Goal: Information Seeking & Learning: Learn about a topic

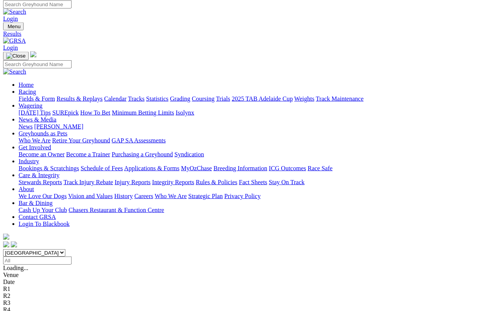
scroll to position [2, 0]
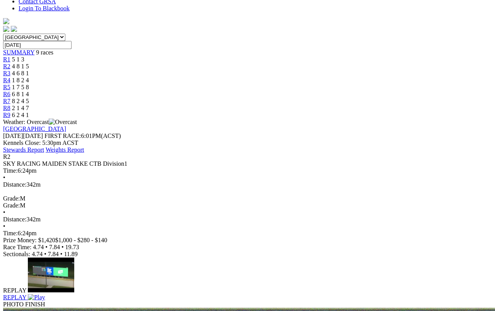
scroll to position [216, 0]
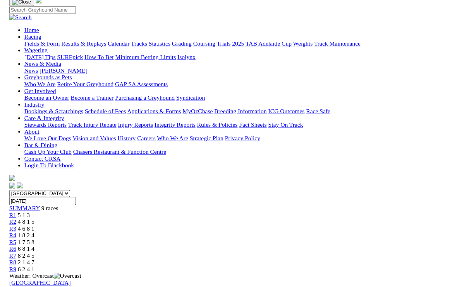
scroll to position [92, 0]
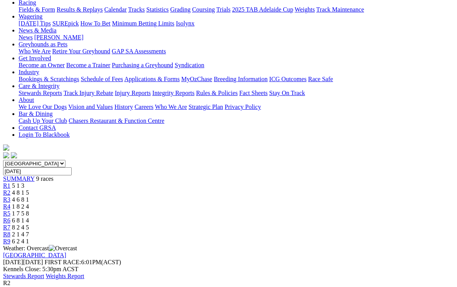
click at [29, 204] on span "1 8 2 4" at bounding box center [20, 207] width 17 height 7
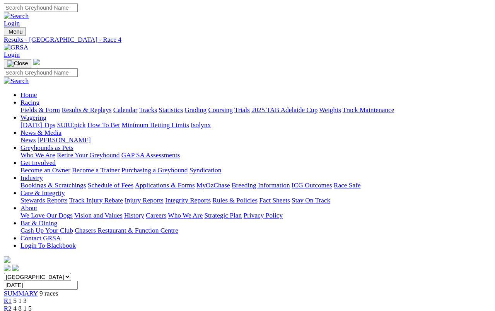
scroll to position [3, 0]
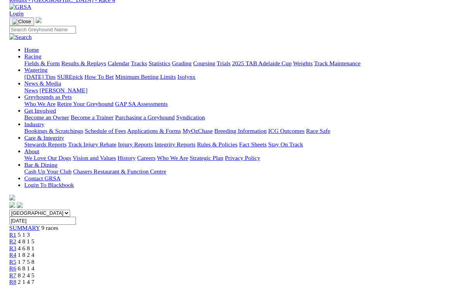
scroll to position [8, 0]
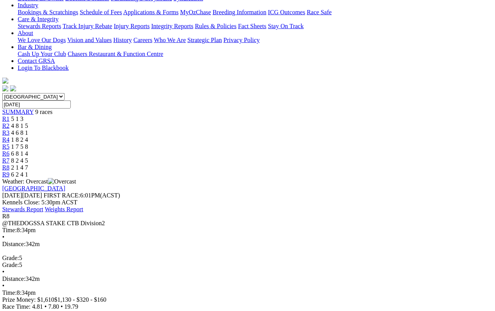
scroll to position [159, 1]
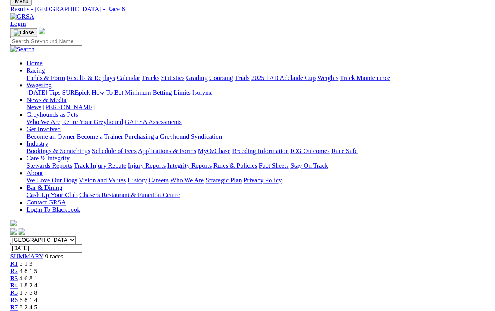
scroll to position [148, 1]
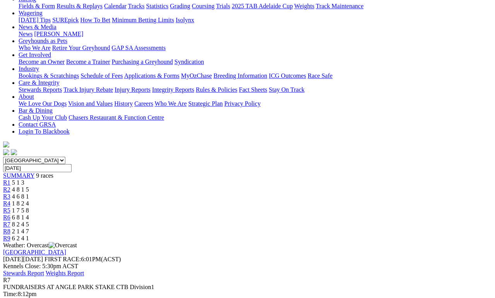
scroll to position [94, 0]
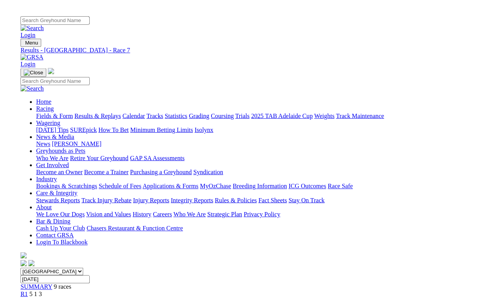
scroll to position [90, 0]
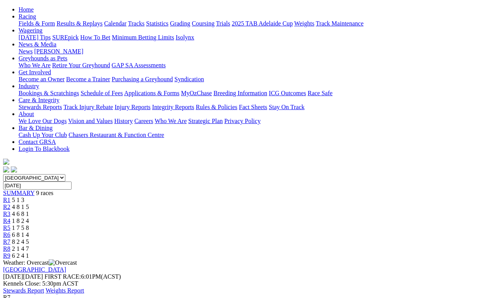
scroll to position [75, 0]
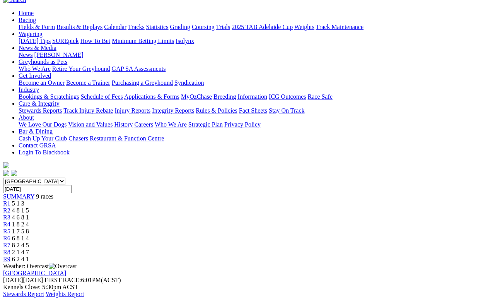
click at [29, 256] on span "6 2 4 1" at bounding box center [20, 259] width 17 height 7
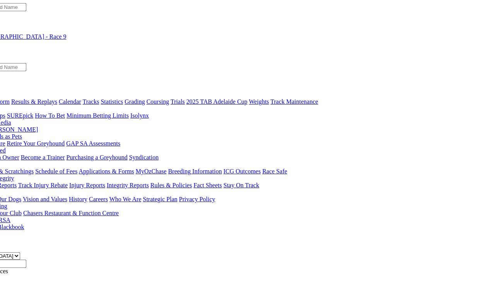
scroll to position [0, 46]
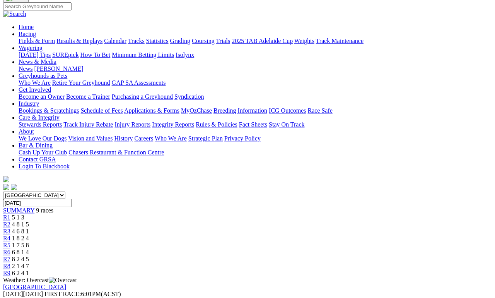
scroll to position [60, 0]
click at [29, 249] on span "6 8 1 4" at bounding box center [20, 252] width 17 height 7
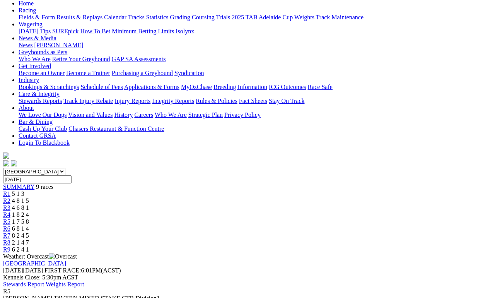
scroll to position [76, 0]
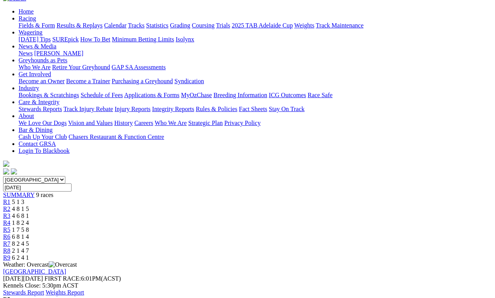
click at [29, 219] on span "1 8 2 4" at bounding box center [20, 222] width 17 height 7
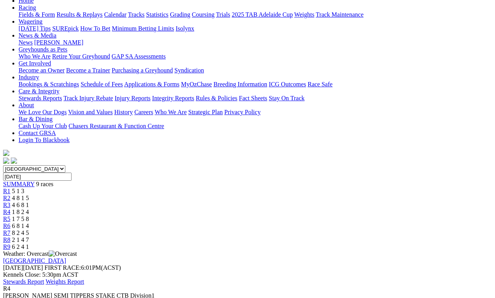
scroll to position [83, 0]
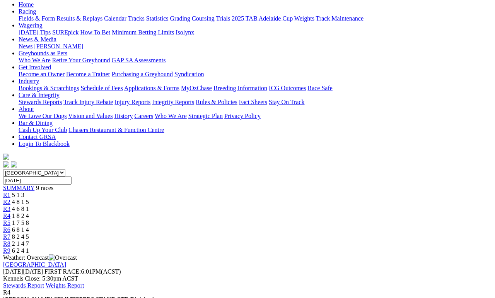
click at [29, 205] on span "4 6 8 1" at bounding box center [20, 208] width 17 height 7
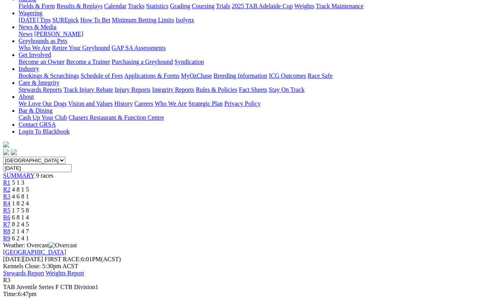
scroll to position [95, 0]
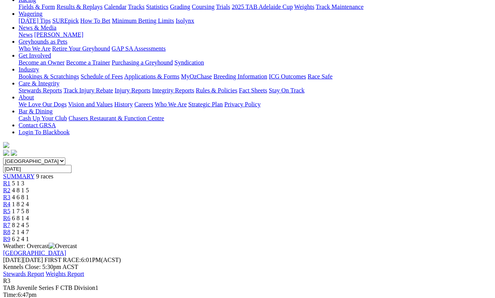
click at [29, 187] on span "4 8 1 5" at bounding box center [20, 190] width 17 height 7
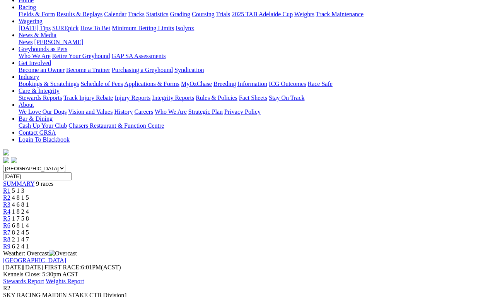
scroll to position [83, 0]
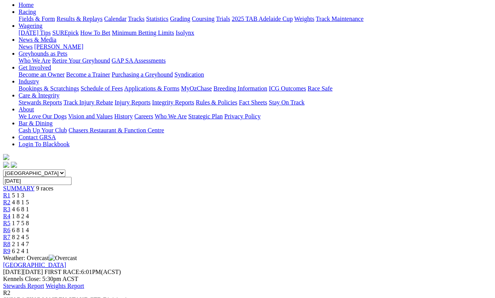
click at [24, 192] on span "5 1 3" at bounding box center [18, 195] width 12 height 7
